Goal: Task Accomplishment & Management: Use online tool/utility

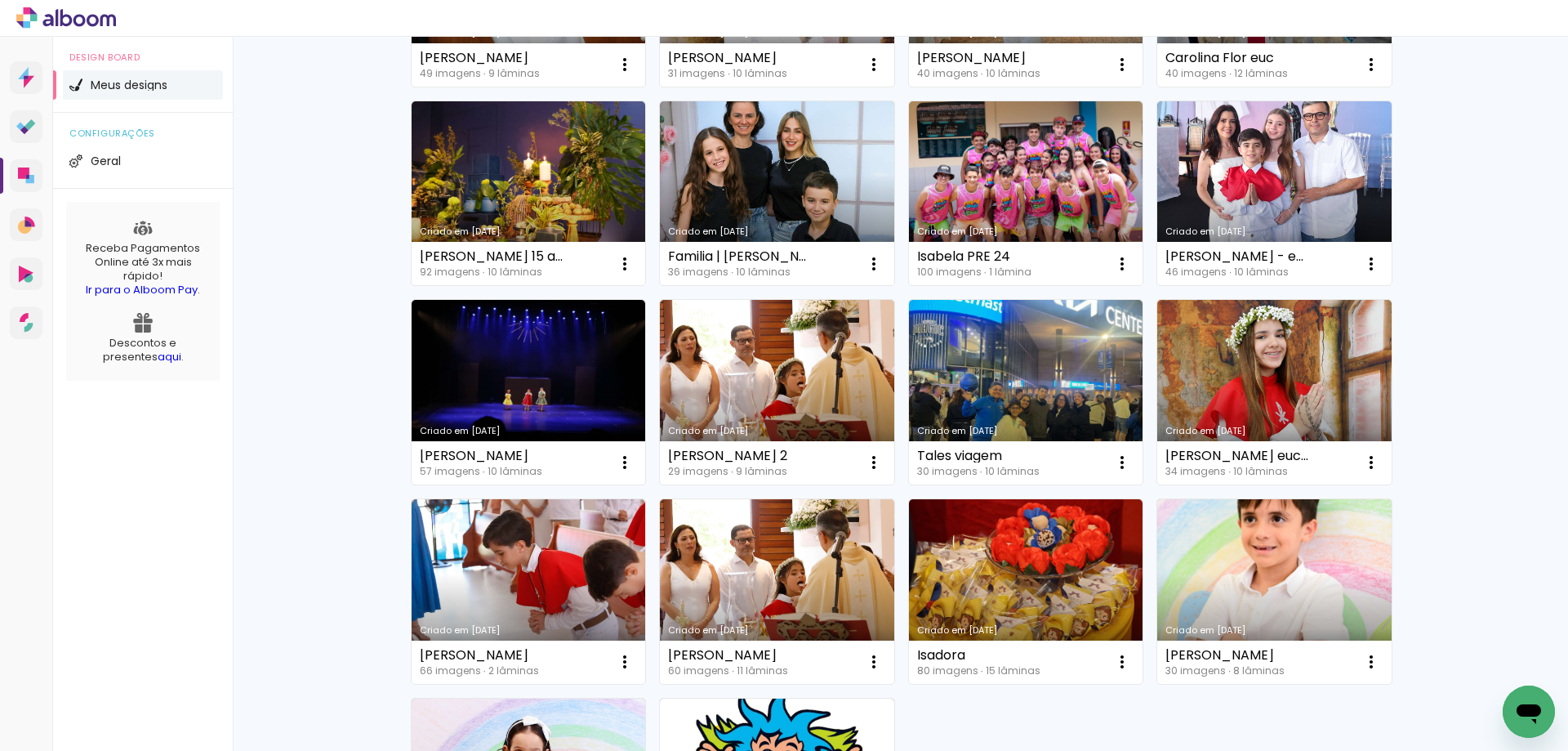
scroll to position [735, 0]
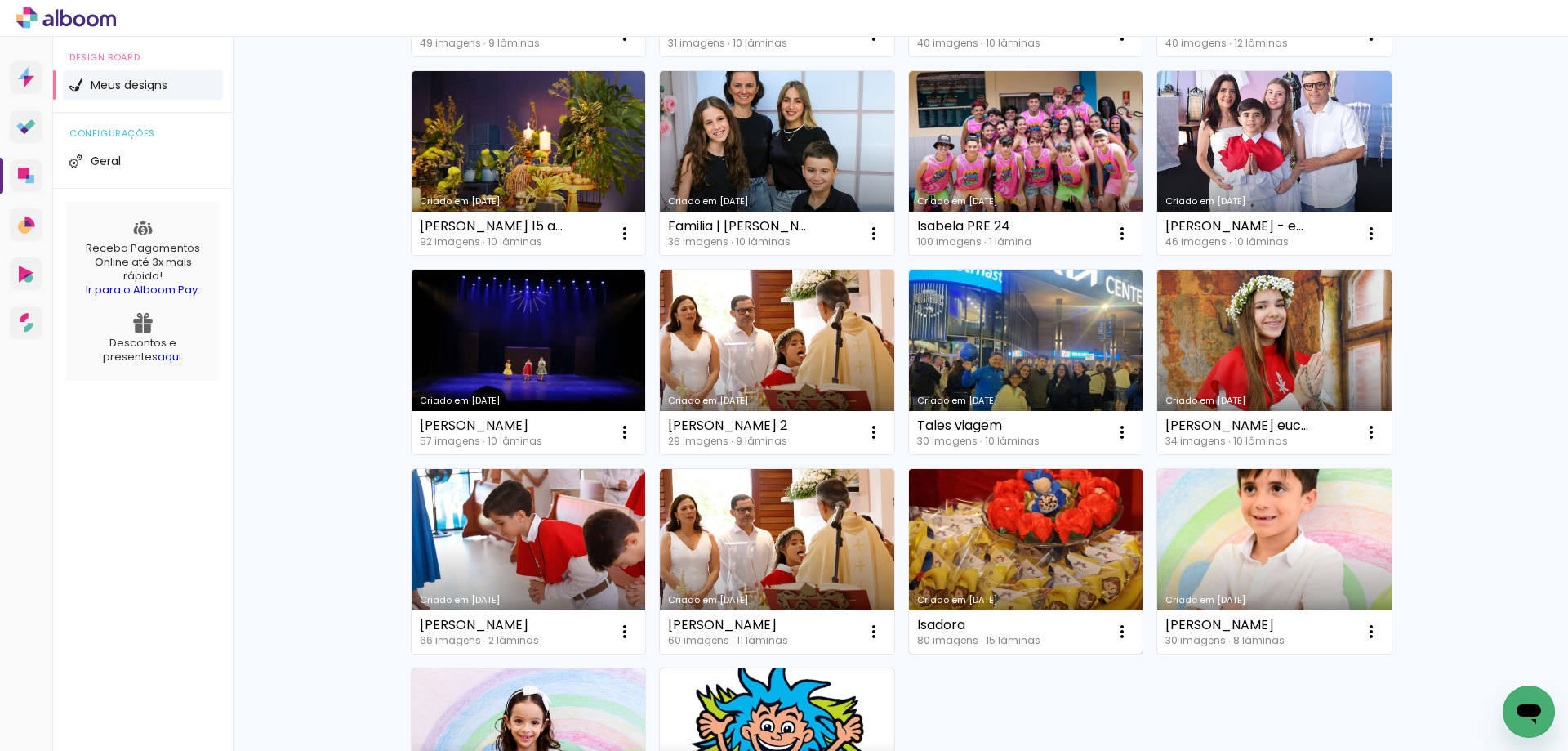
click at [1075, 514] on link "Criado em [DATE]" at bounding box center [1026, 561] width 234 height 185
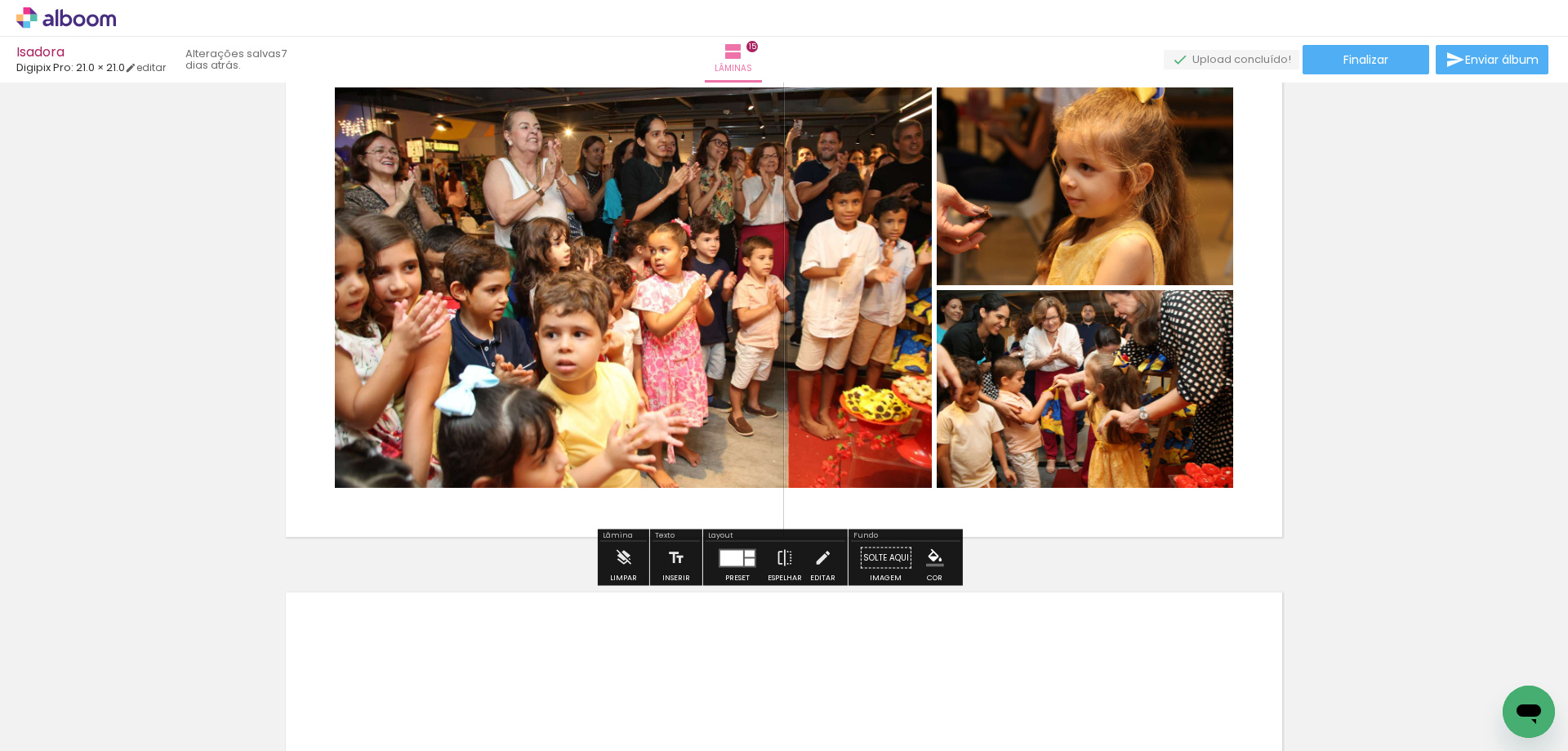
scroll to position [7841, 0]
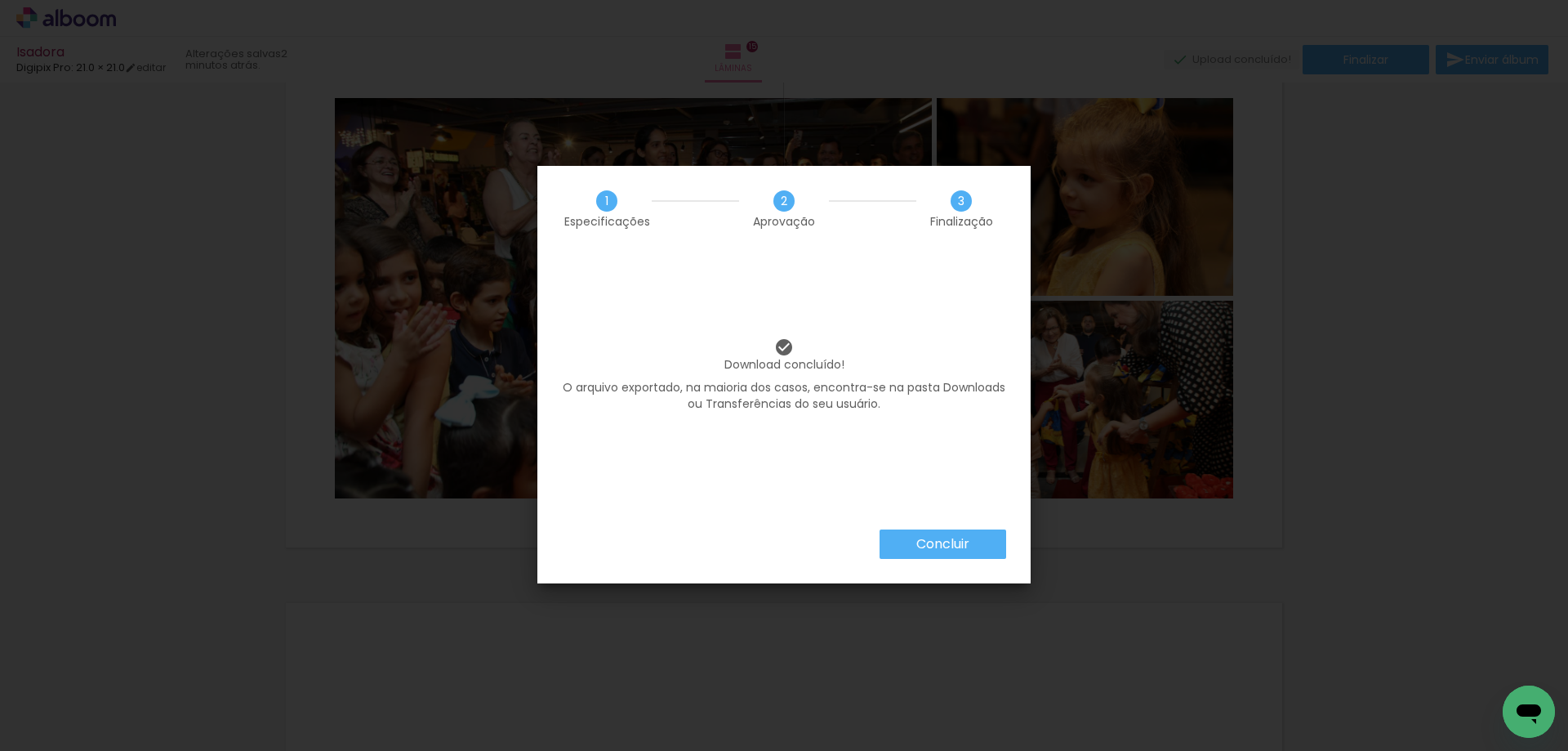
scroll to position [1122, 0]
click at [0, 0] on slot "Concluir" at bounding box center [0, 0] width 0 height 0
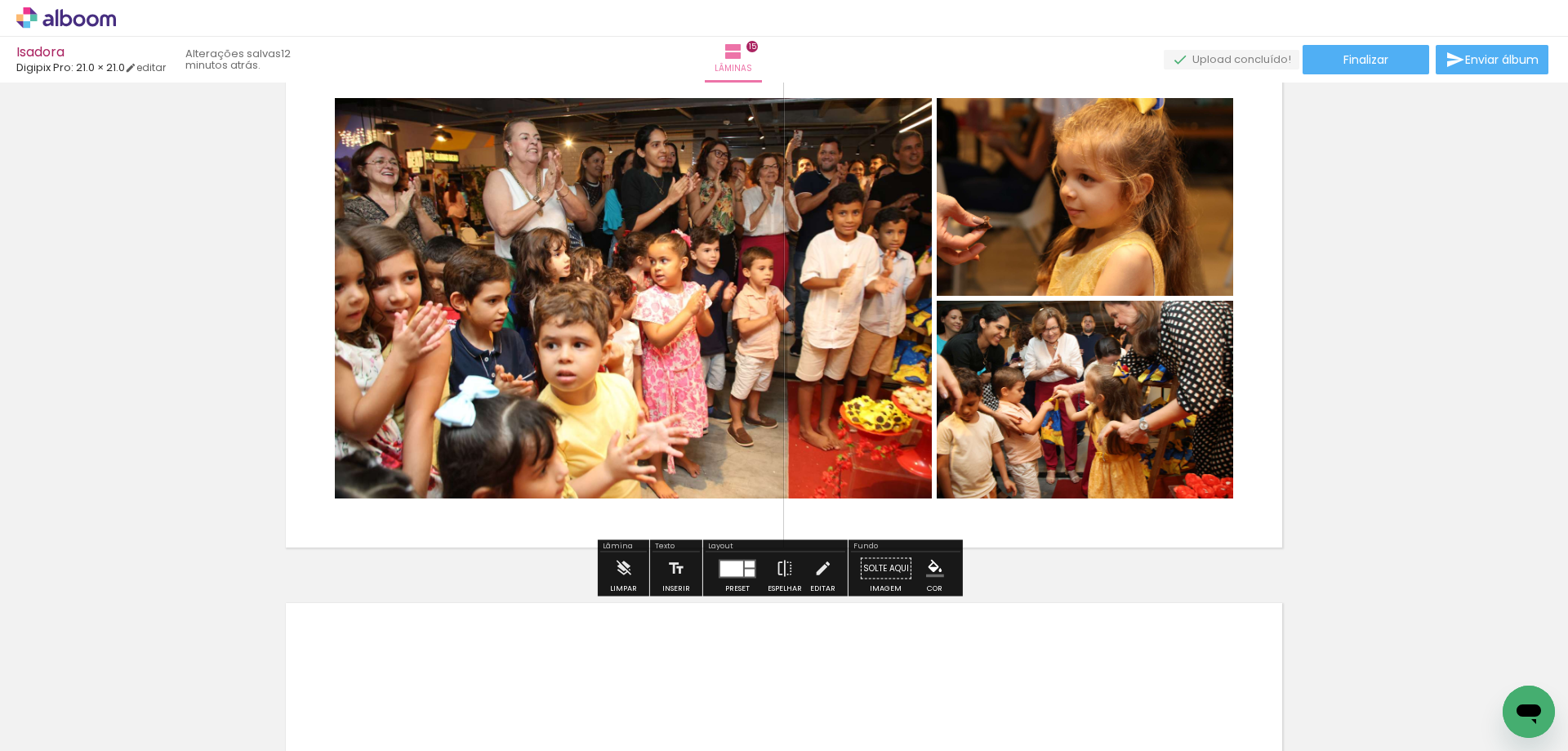
scroll to position [1122, 0]
